Goal: Information Seeking & Learning: Learn about a topic

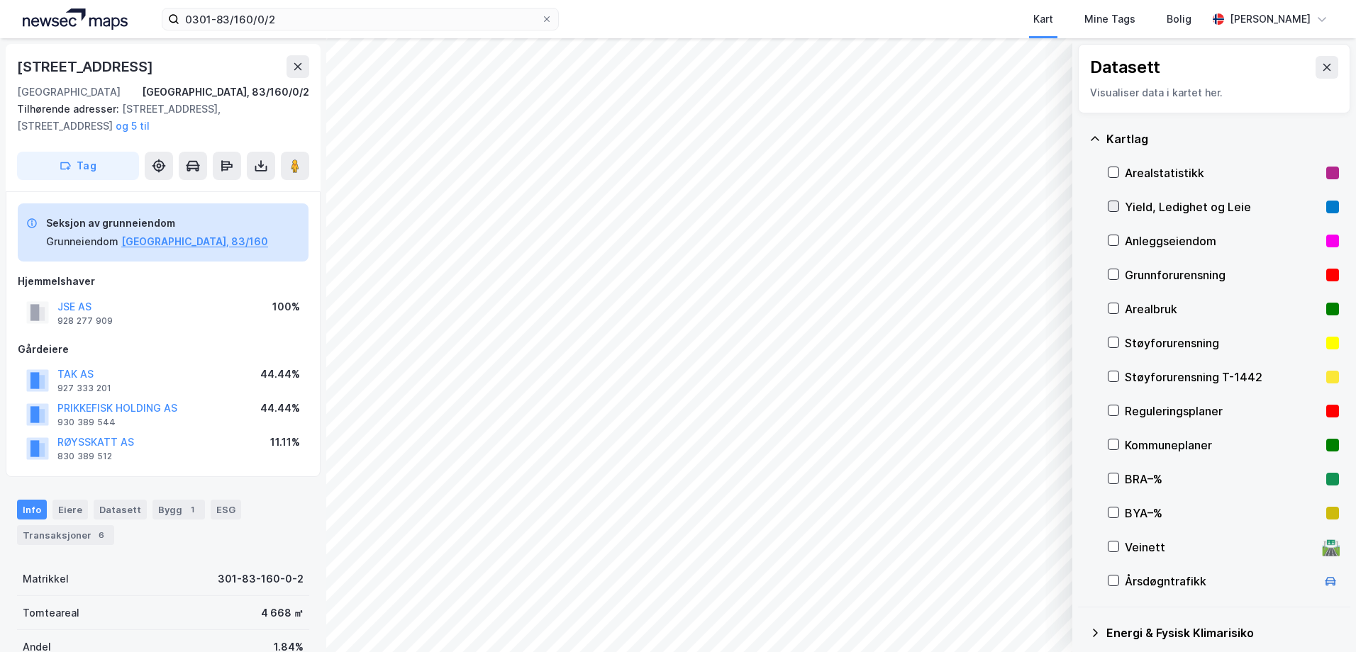
click at [1112, 206] on icon at bounding box center [1113, 206] width 10 height 10
click at [1108, 205] on icon at bounding box center [1113, 206] width 10 height 10
click at [1112, 171] on icon at bounding box center [1113, 172] width 10 height 10
click at [1113, 173] on icon at bounding box center [1113, 172] width 10 height 10
click at [1112, 210] on icon at bounding box center [1113, 206] width 10 height 10
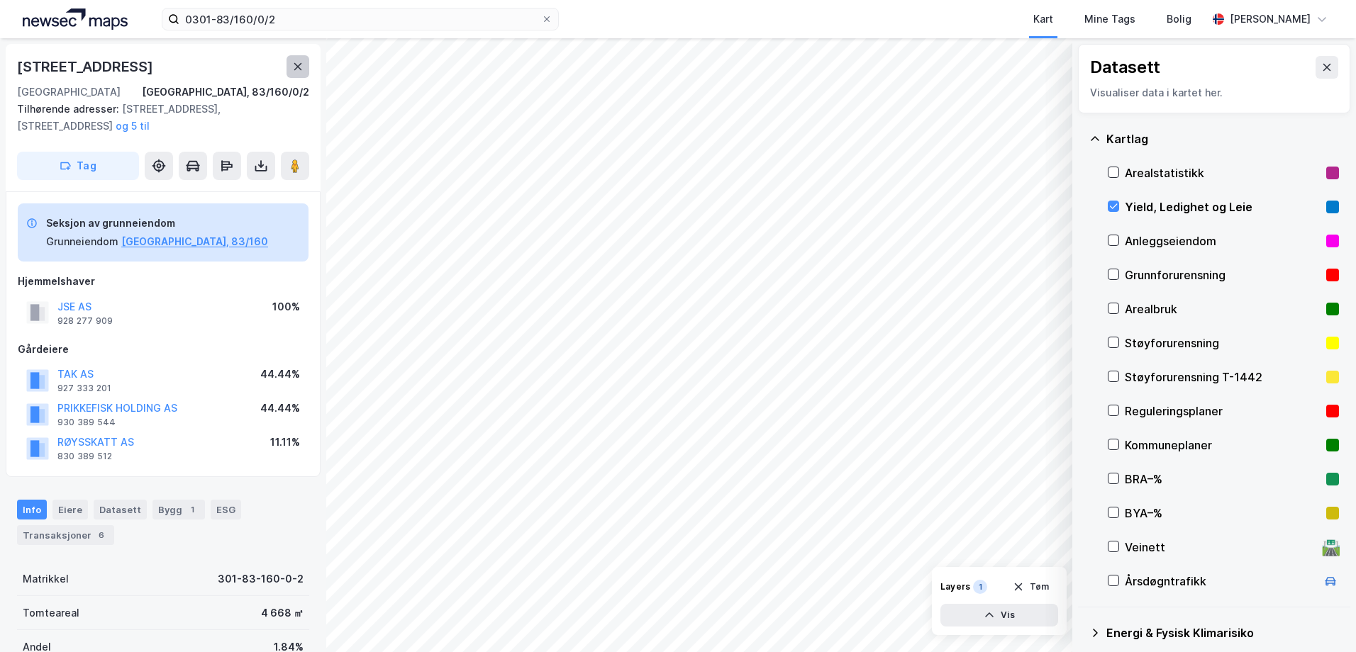
click at [301, 69] on icon at bounding box center [297, 66] width 11 height 11
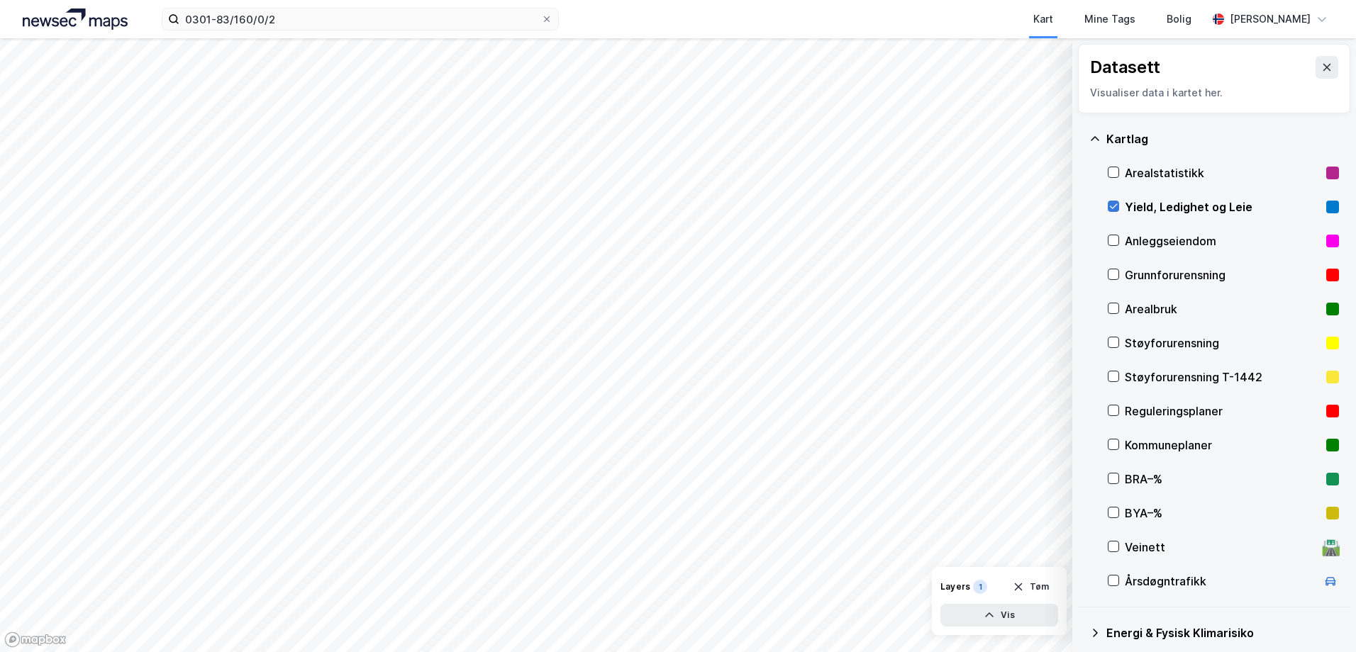
click at [1113, 207] on icon at bounding box center [1113, 206] width 10 height 10
click at [420, 23] on input "0301-83/160/0/2" at bounding box center [360, 19] width 362 height 21
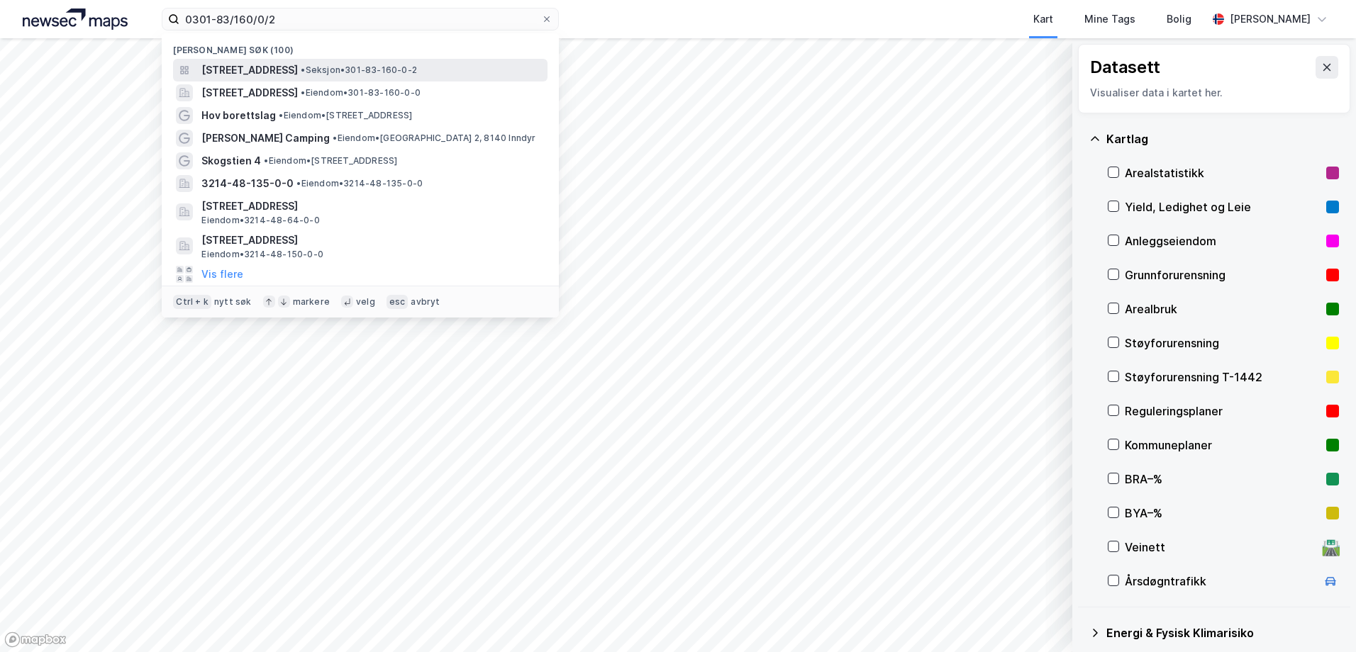
click at [298, 69] on span "[STREET_ADDRESS]" at bounding box center [249, 70] width 96 height 17
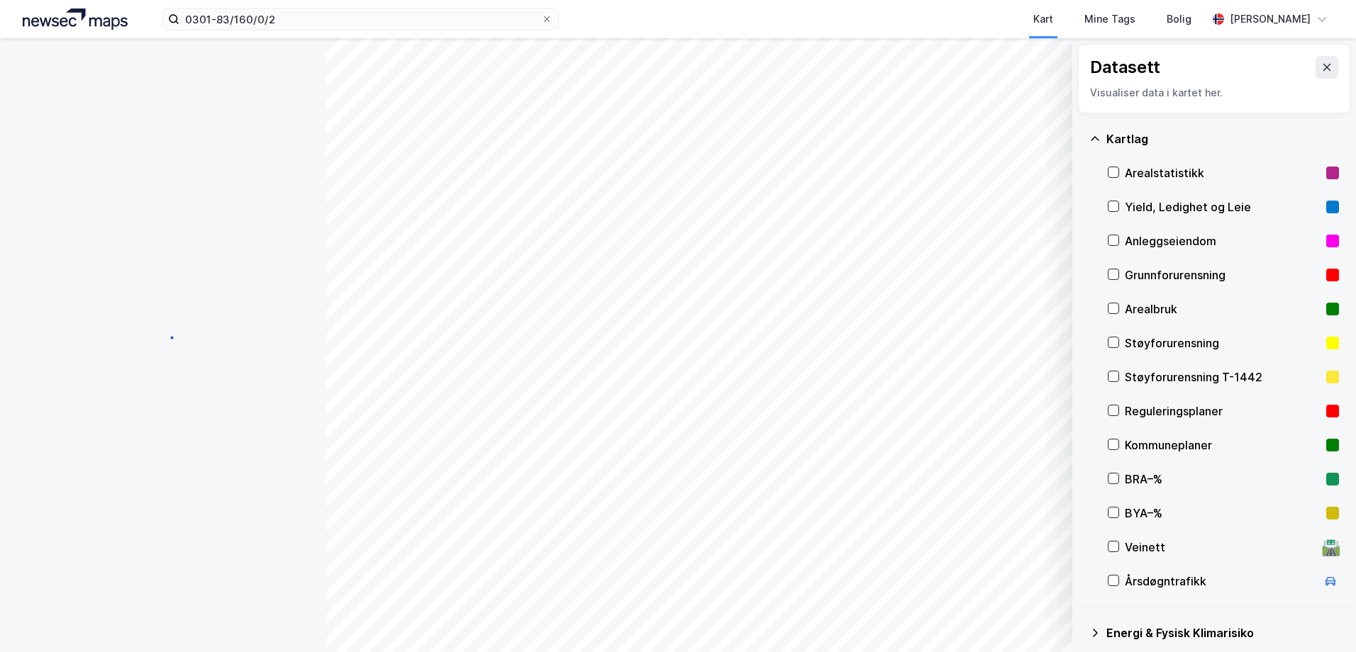
scroll to position [1, 0]
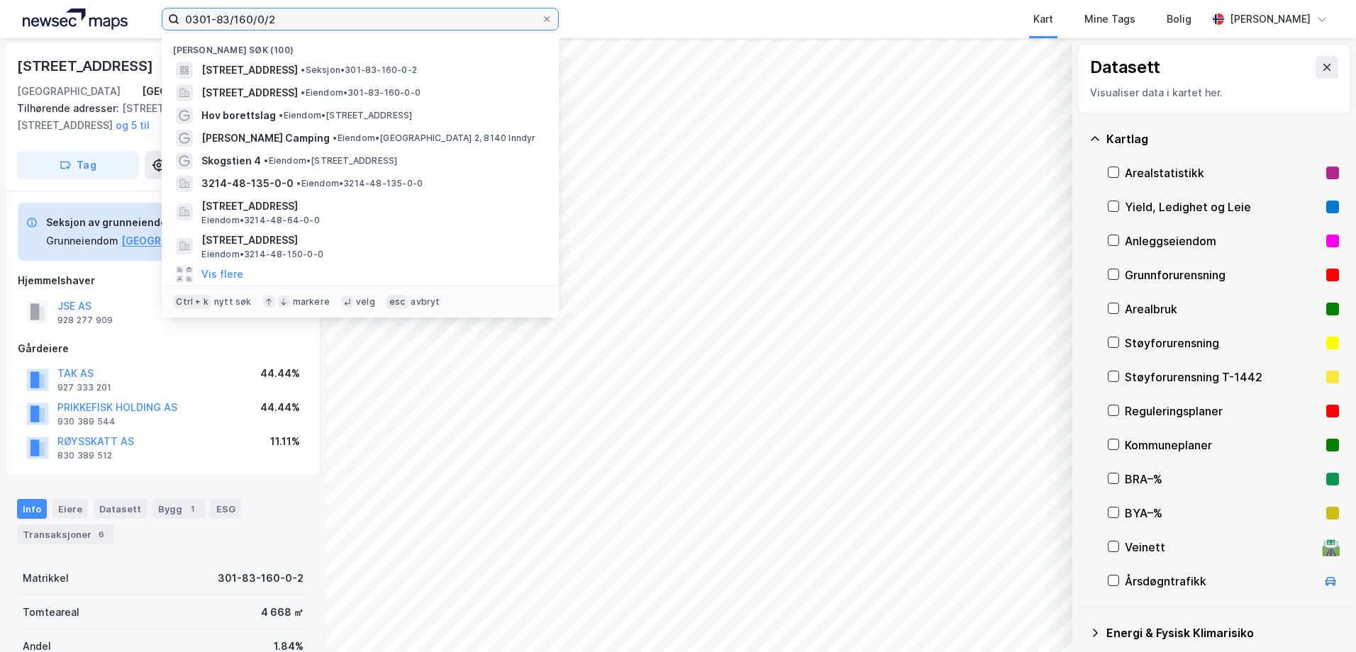
drag, startPoint x: 321, startPoint y: 20, endPoint x: 52, endPoint y: 22, distance: 268.7
click at [52, 22] on div "0301-83/160/0/2 Nylige søk ([GEOGRAPHIC_DATA][STREET_ADDRESS] • Seksjon • 301-8…" at bounding box center [678, 19] width 1356 height 38
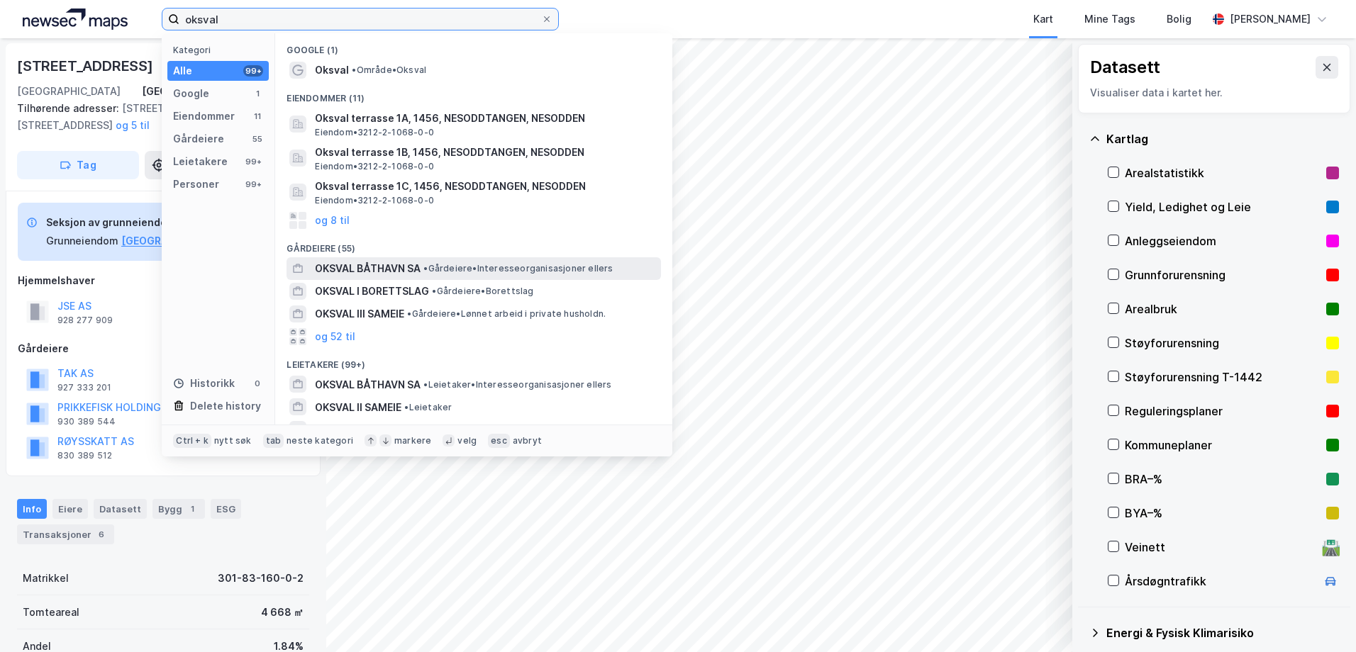
type input "oksval"
click at [328, 260] on span "OKSVAL BÅTHAVN SA" at bounding box center [368, 268] width 106 height 17
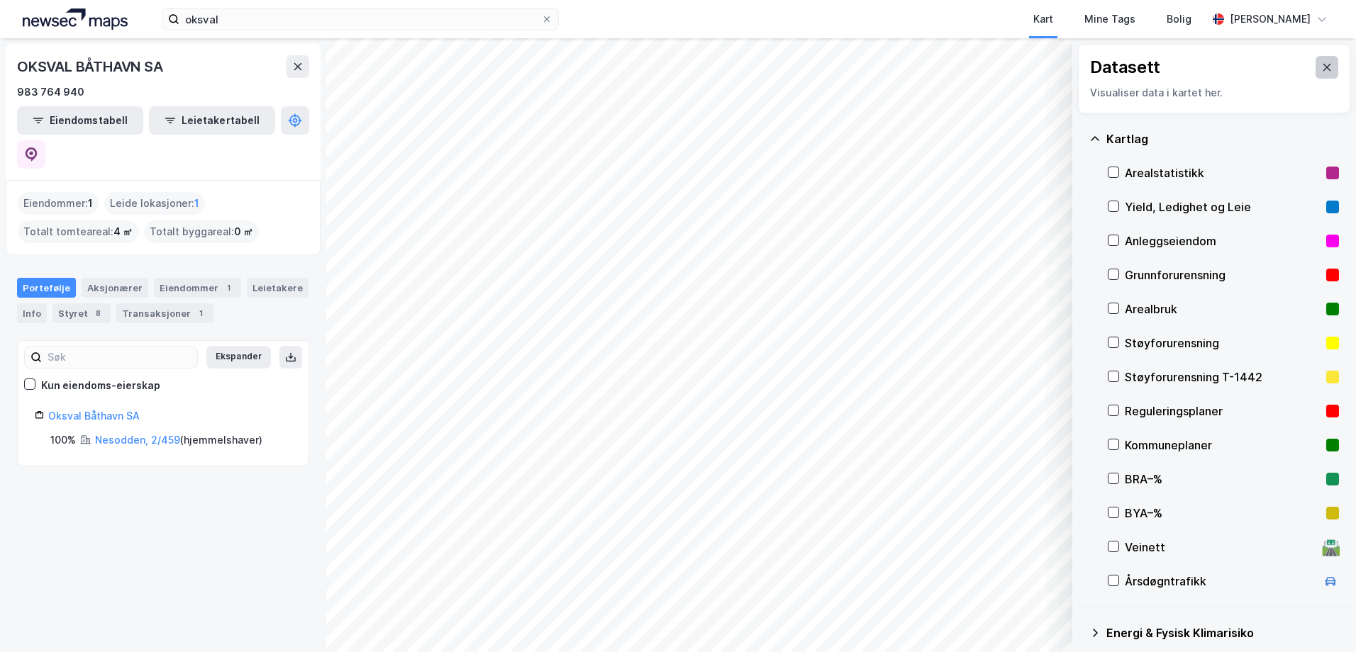
click at [1315, 73] on button at bounding box center [1326, 67] width 23 height 23
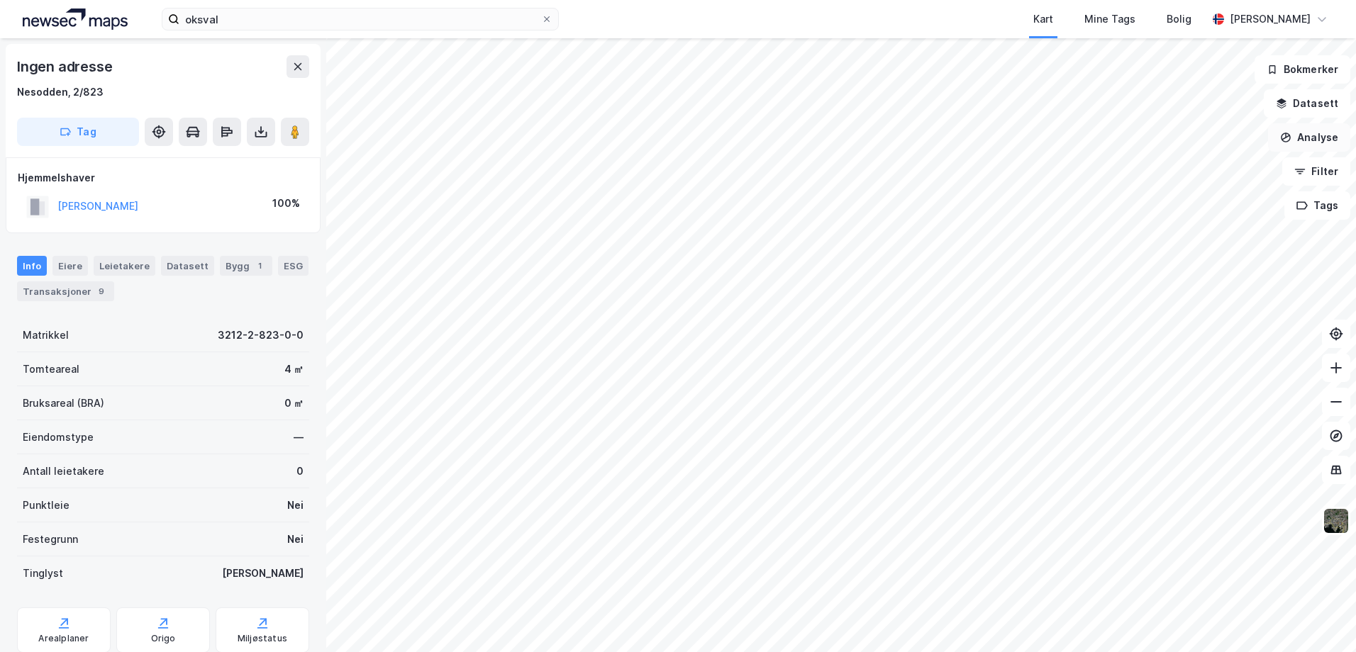
scroll to position [1, 0]
click at [70, 291] on div "Transaksjoner 9" at bounding box center [65, 291] width 97 height 20
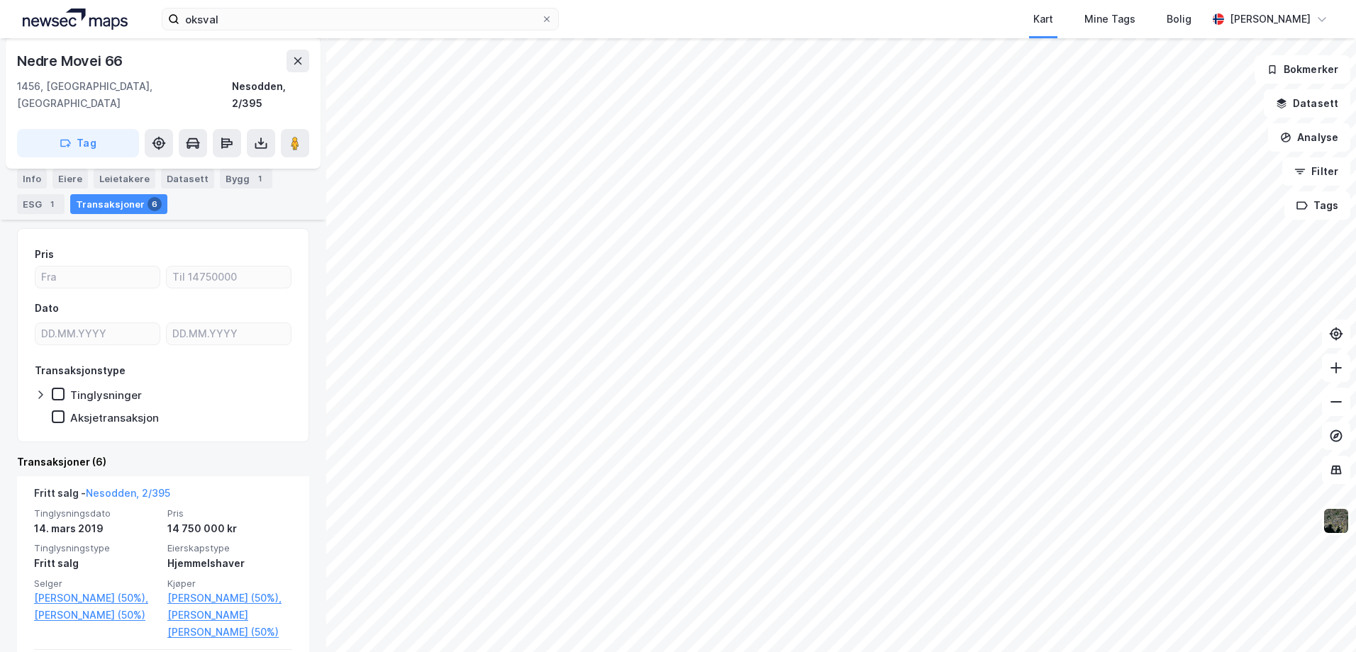
scroll to position [142, 0]
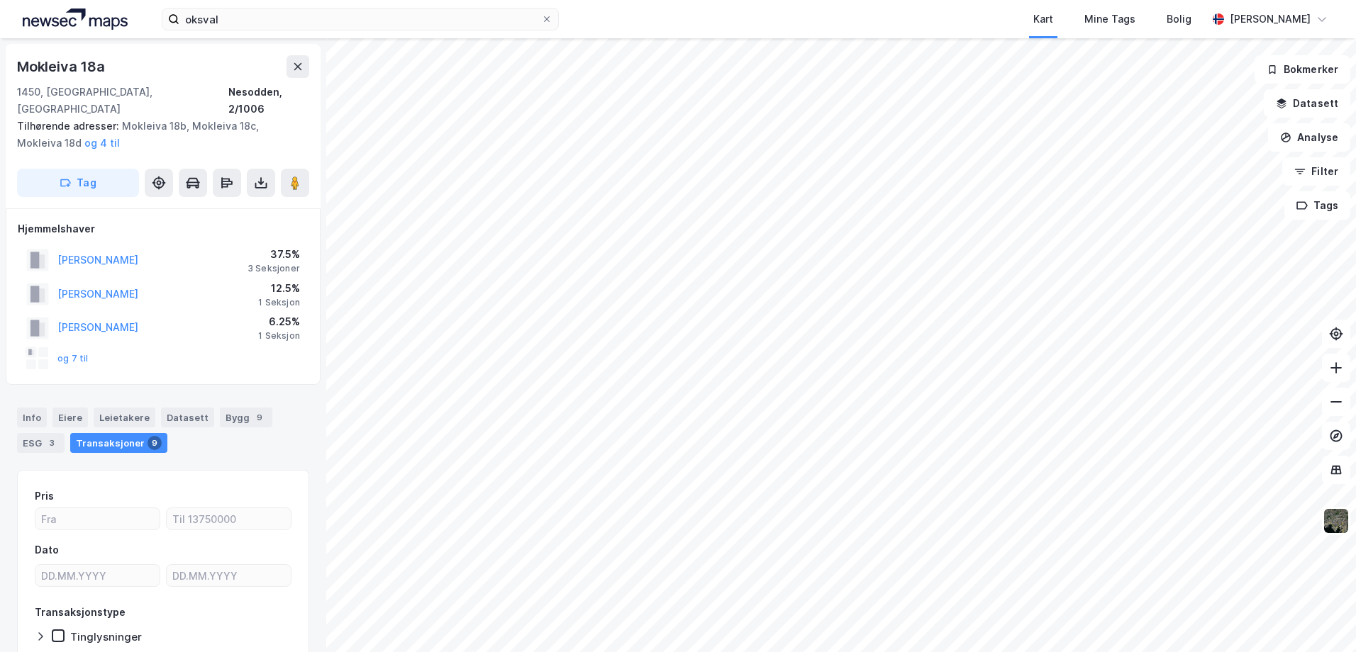
scroll to position [1, 0]
